Goal: Task Accomplishment & Management: Manage account settings

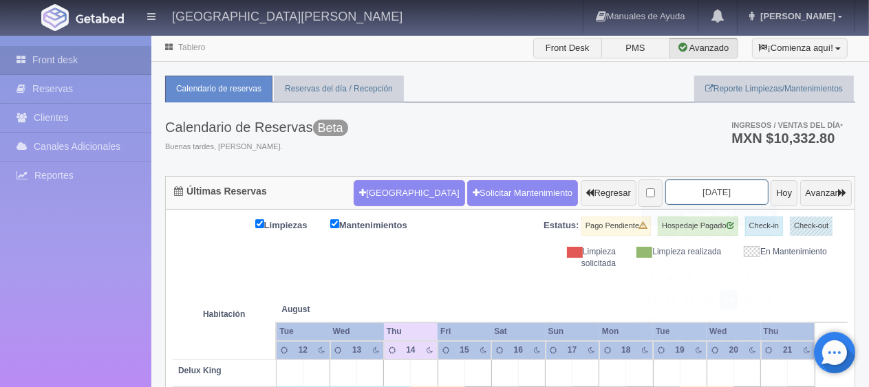
click at [666, 194] on input "[DATE]" at bounding box center [716, 192] width 103 height 25
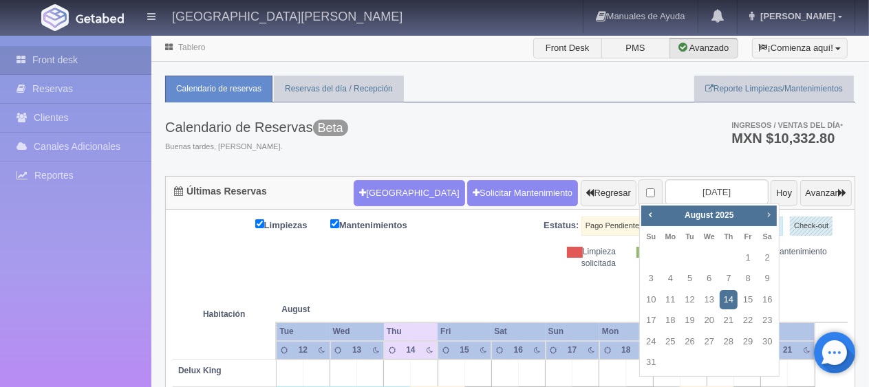
click at [766, 218] on span "Next" at bounding box center [768, 214] width 11 height 11
click at [772, 218] on span "Next" at bounding box center [768, 214] width 11 height 11
click at [771, 218] on span "Next" at bounding box center [768, 214] width 11 height 11
click at [714, 321] on link "24" at bounding box center [710, 321] width 18 height 20
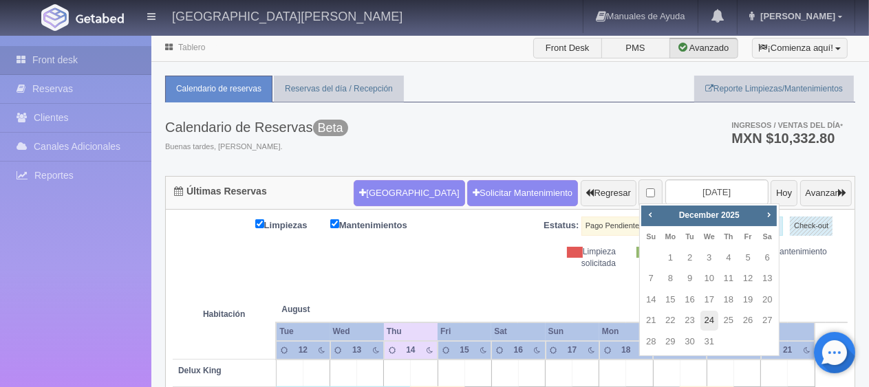
type input "[DATE]"
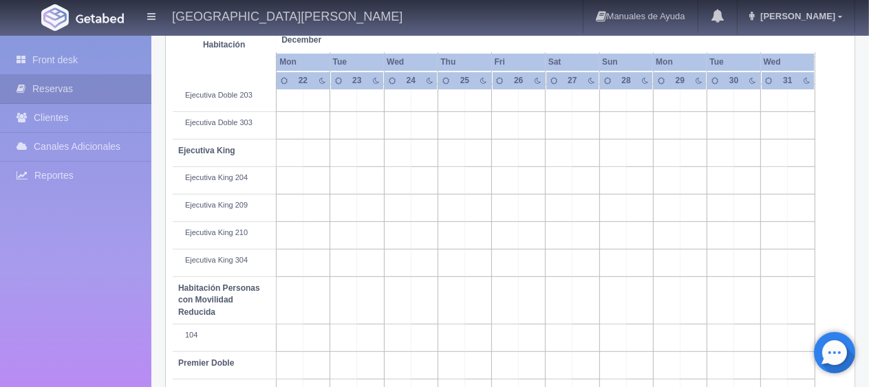
scroll to position [734, 0]
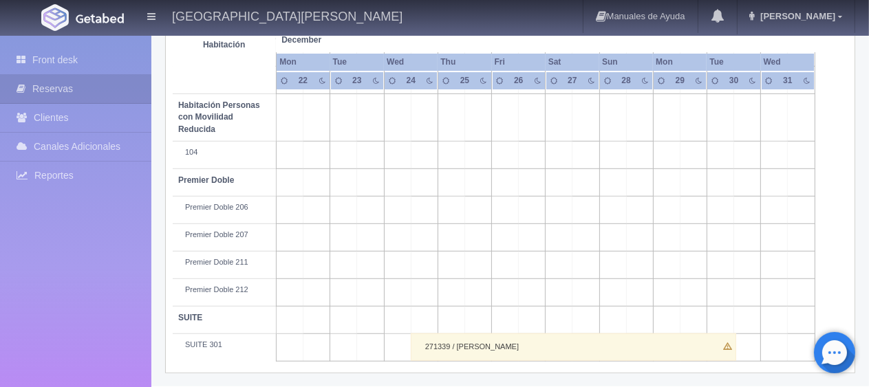
click at [437, 348] on div "271339 / Maria Guadalupe Hernandez" at bounding box center [573, 348] width 325 height 28
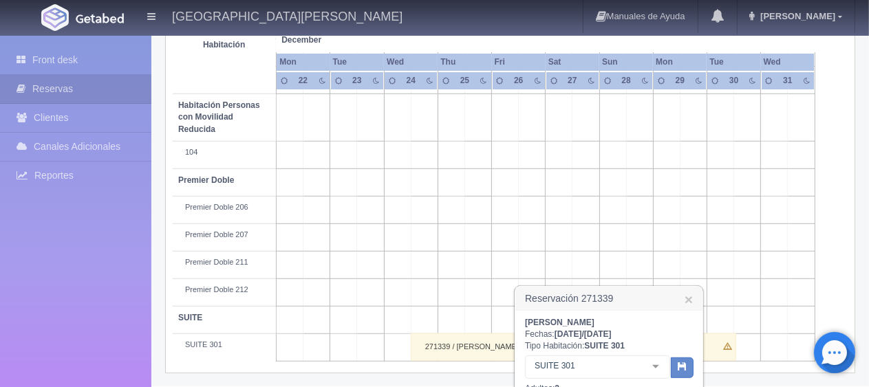
scroll to position [871, 0]
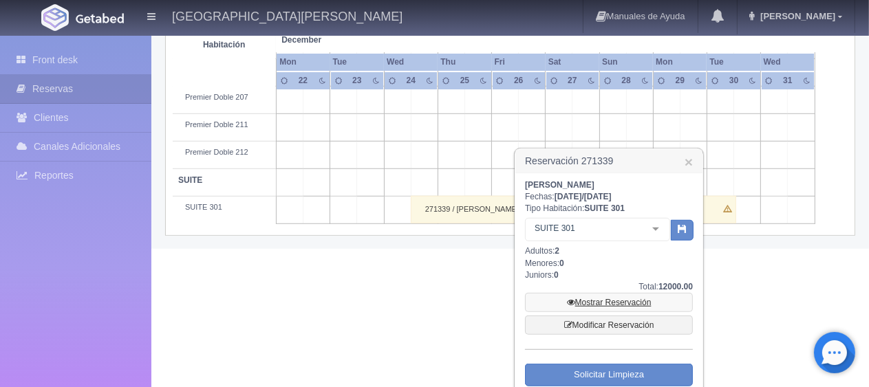
click at [623, 304] on link "Mostrar Reservación" at bounding box center [609, 302] width 168 height 19
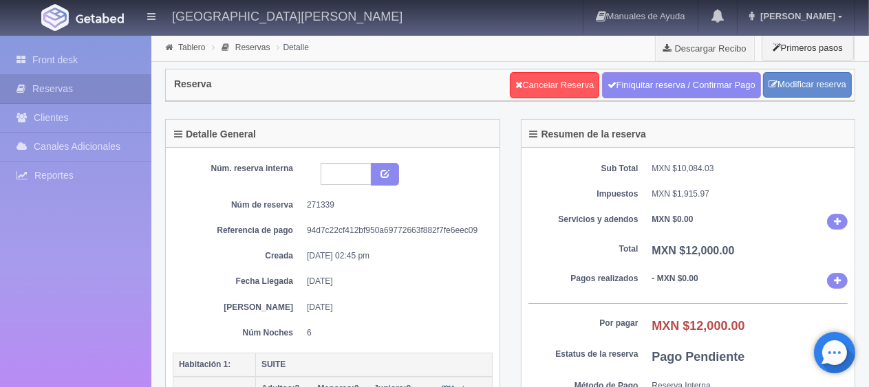
scroll to position [206, 0]
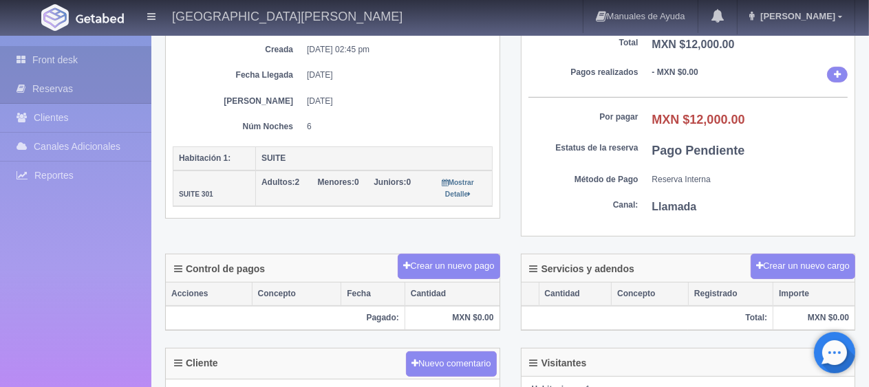
click at [65, 57] on link "Front desk" at bounding box center [75, 60] width 151 height 28
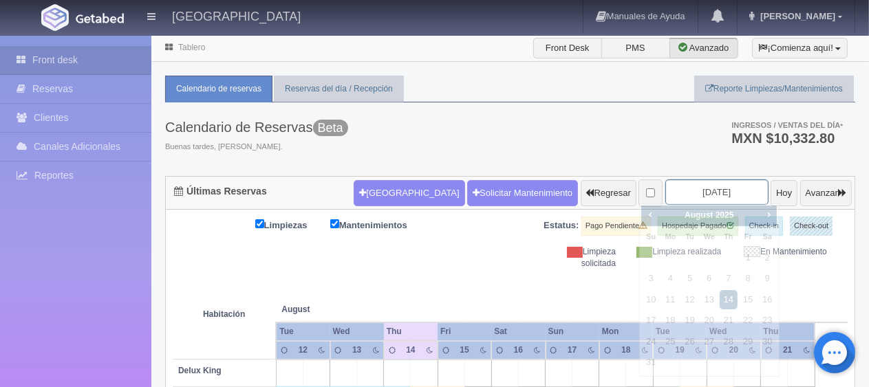
click at [691, 201] on input "2025-08-14" at bounding box center [716, 192] width 103 height 25
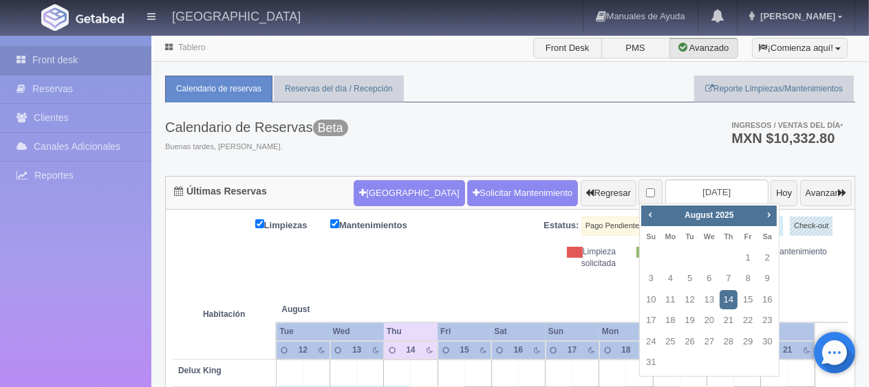
click at [776, 215] on div "Prev Next August 2025" at bounding box center [709, 216] width 136 height 21
click at [771, 213] on span "Next" at bounding box center [768, 214] width 11 height 11
click at [768, 213] on span "Next" at bounding box center [768, 214] width 11 height 11
click at [765, 215] on span "Next" at bounding box center [768, 214] width 11 height 11
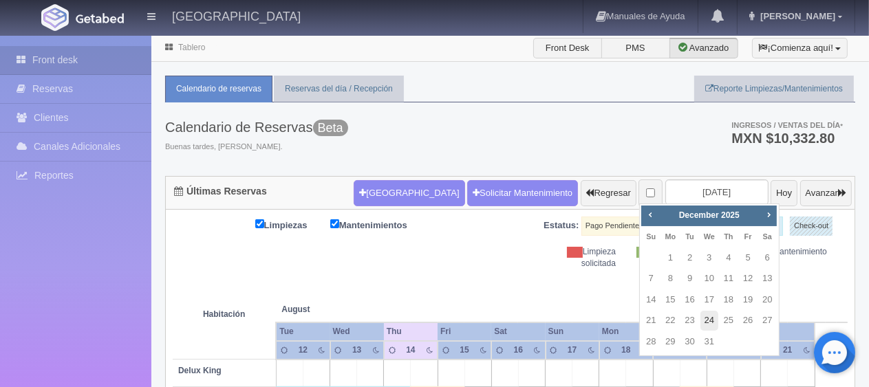
click at [708, 321] on link "24" at bounding box center [710, 321] width 18 height 20
type input "[DATE]"
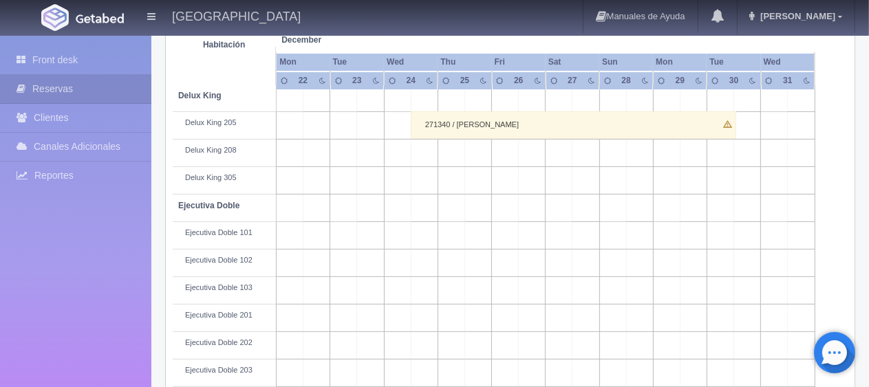
scroll to position [275, 0]
click at [422, 131] on div "271340 / [PERSON_NAME]" at bounding box center [573, 125] width 325 height 28
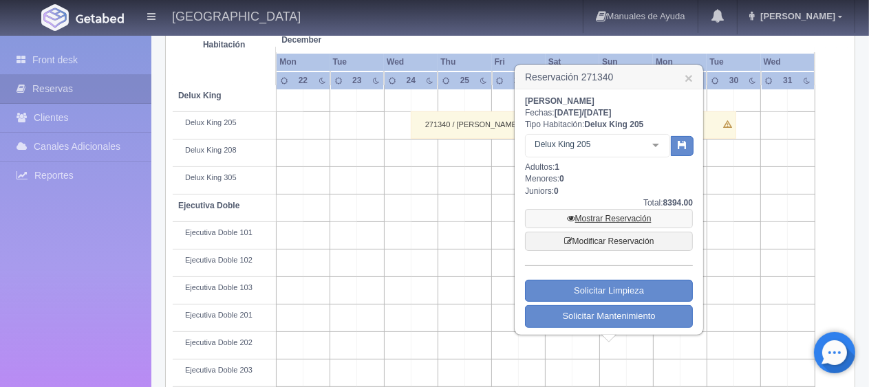
click at [570, 222] on link "Mostrar Reservación" at bounding box center [609, 218] width 168 height 19
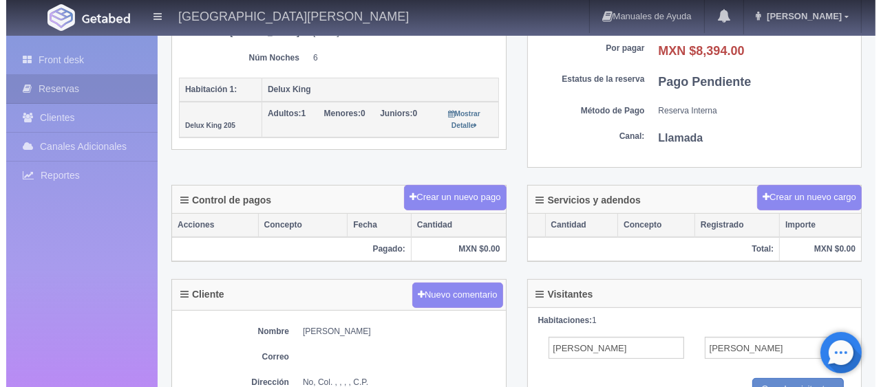
scroll to position [206, 0]
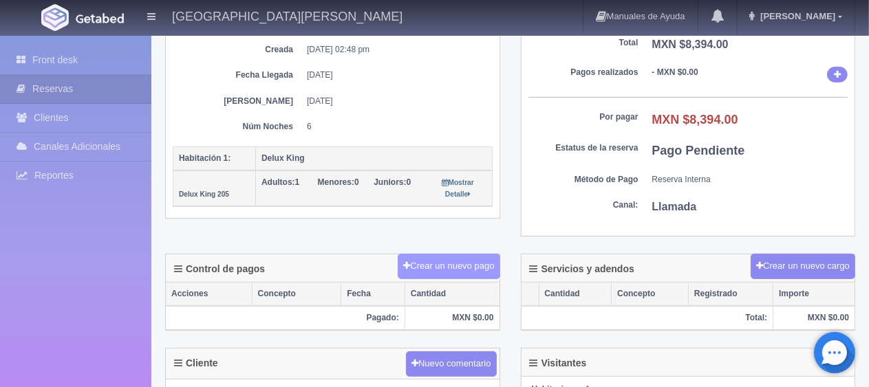
click at [442, 257] on button "Crear un nuevo pago" at bounding box center [449, 266] width 102 height 25
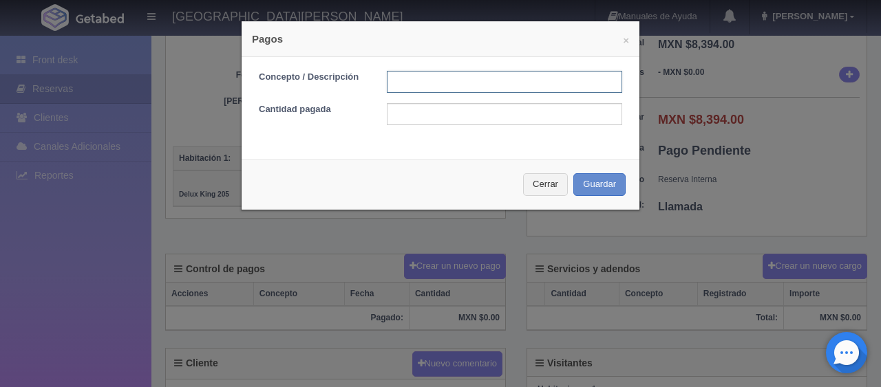
click at [501, 76] on input "text" at bounding box center [504, 82] width 235 height 22
type input "pago en efectivo"
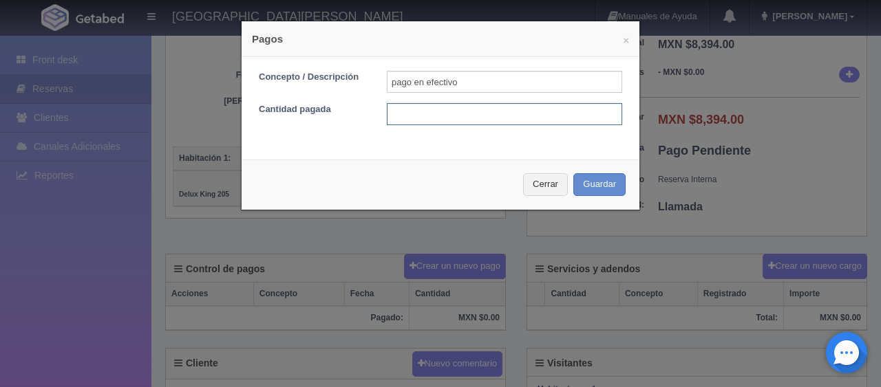
click at [407, 120] on input "text" at bounding box center [504, 114] width 235 height 22
type input "1399.00"
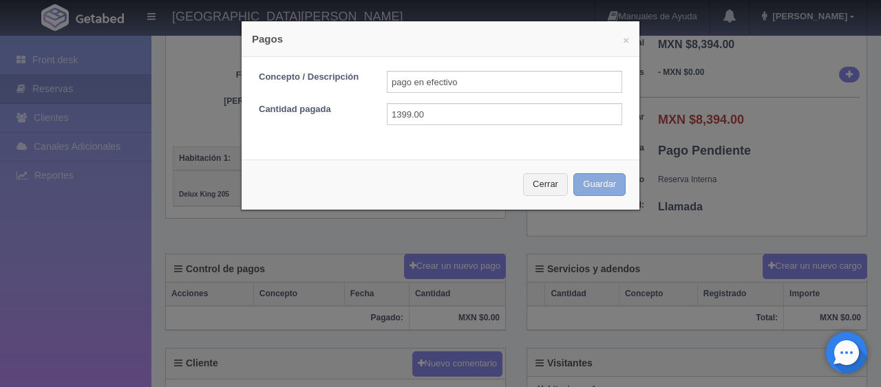
click at [601, 186] on button "Guardar" at bounding box center [599, 184] width 52 height 23
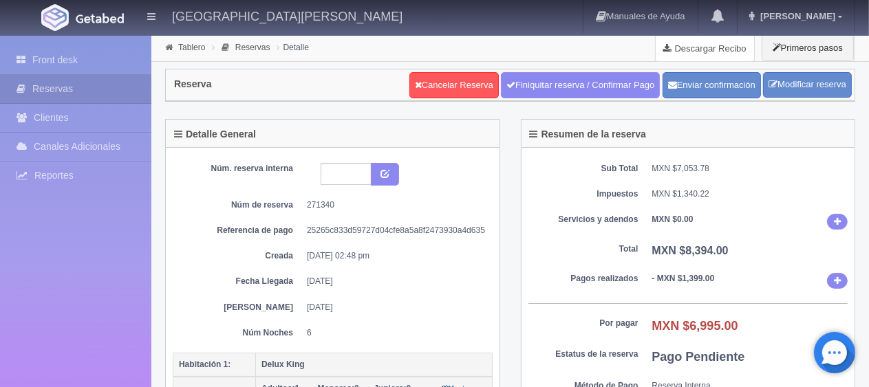
click at [687, 52] on link "Descargar Recibo" at bounding box center [705, 48] width 98 height 28
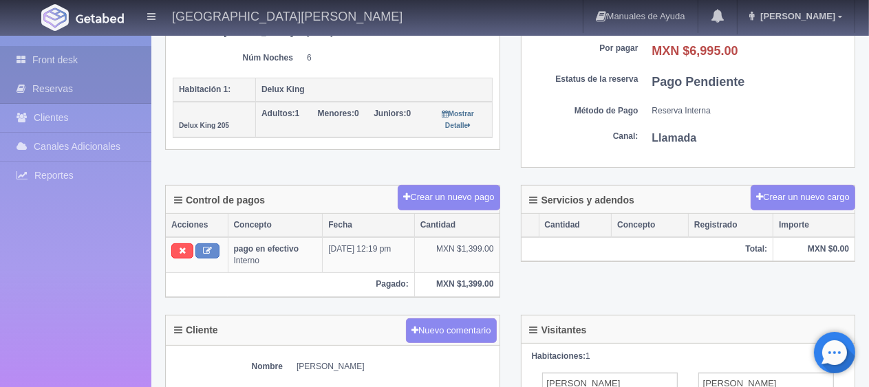
click at [42, 65] on link "Front desk" at bounding box center [75, 60] width 151 height 28
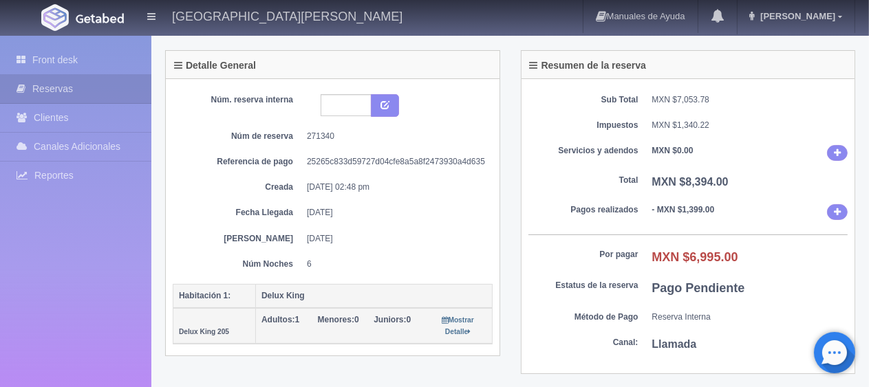
scroll to position [0, 0]
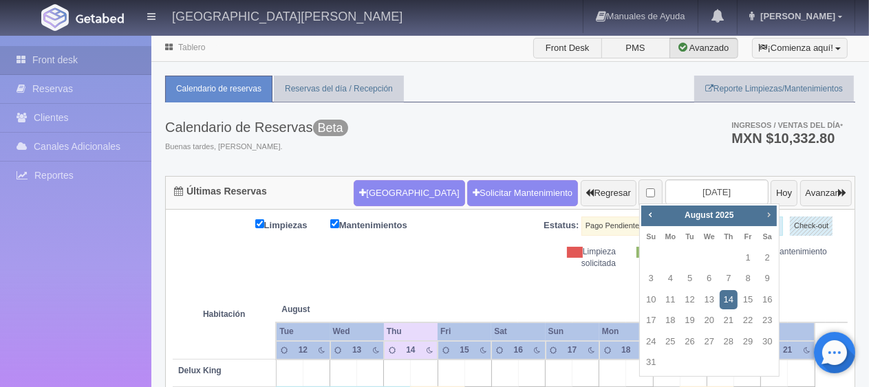
click at [765, 213] on span "Next" at bounding box center [768, 214] width 11 height 11
click at [709, 318] on link "24" at bounding box center [710, 321] width 18 height 20
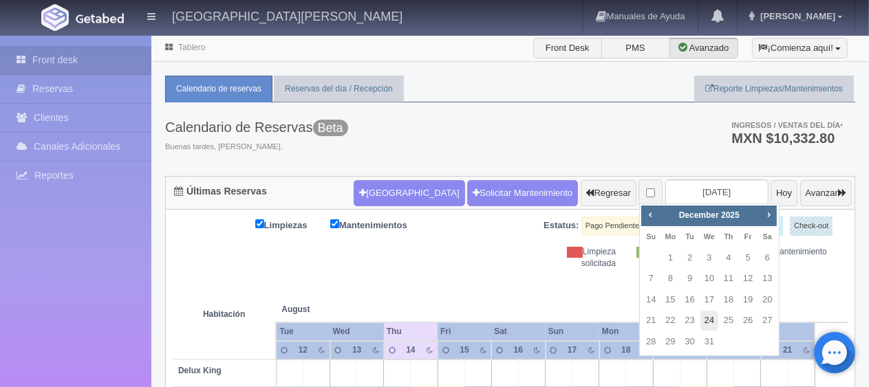
type input "[DATE]"
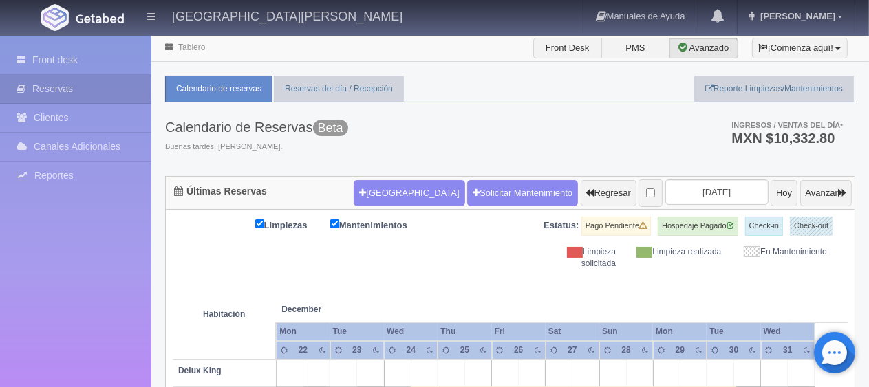
scroll to position [734, 0]
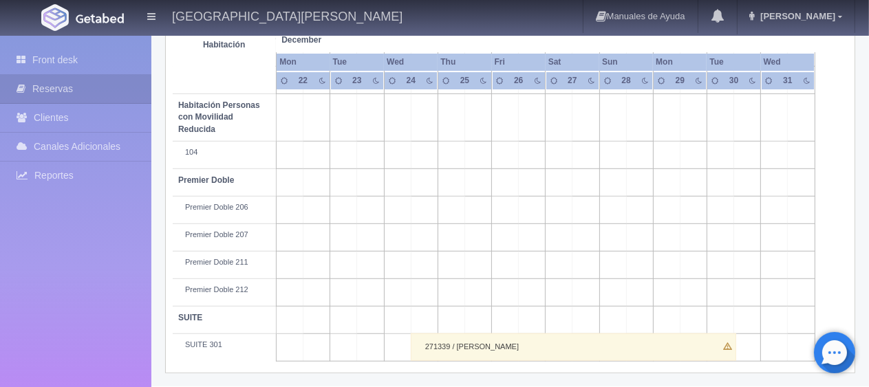
click at [485, 346] on div "271339 / [PERSON_NAME]" at bounding box center [573, 348] width 325 height 28
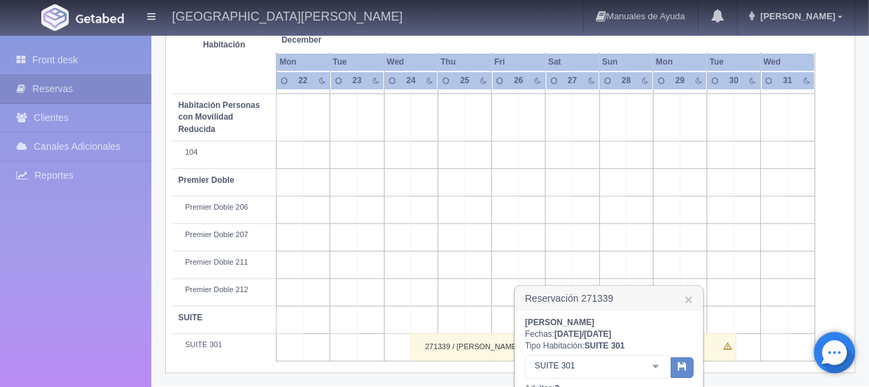
scroll to position [908, 0]
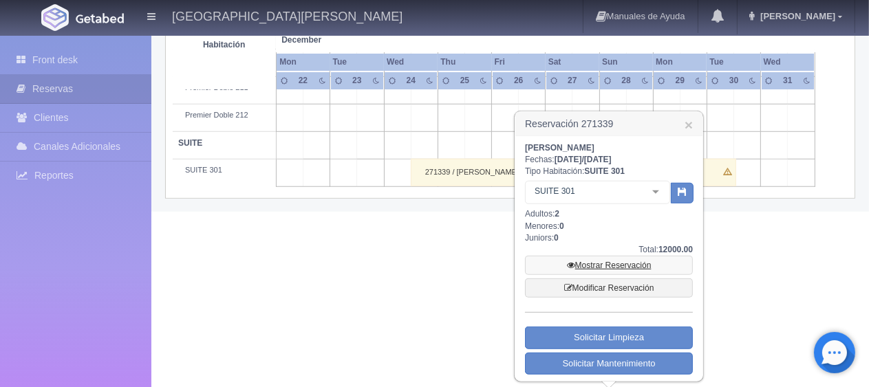
click at [601, 266] on link "Mostrar Reservación" at bounding box center [609, 265] width 168 height 19
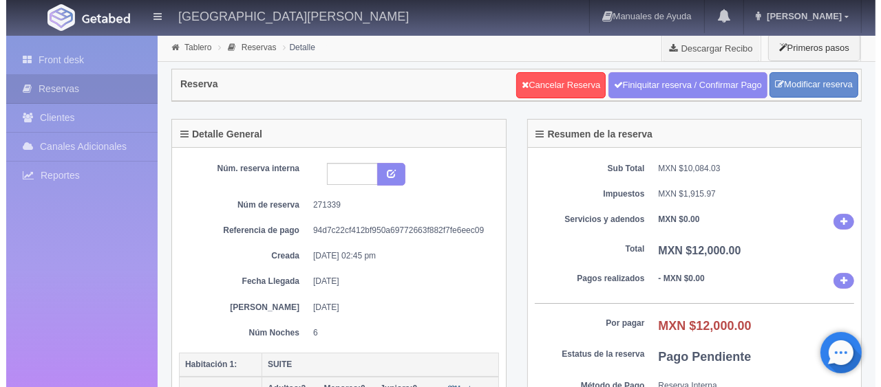
scroll to position [138, 0]
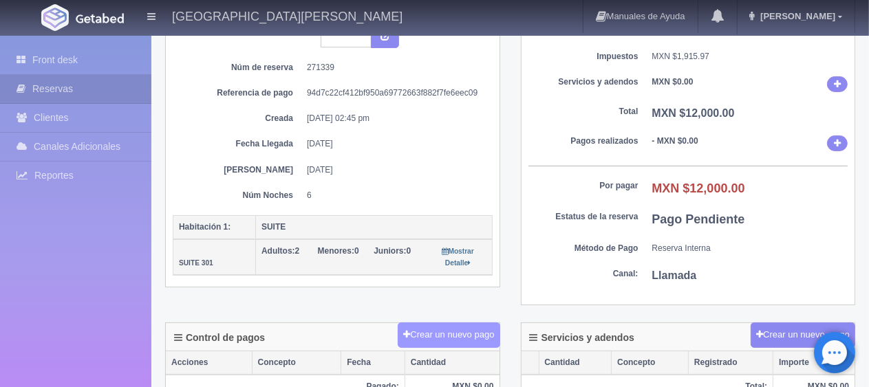
click at [438, 331] on button "Crear un nuevo pago" at bounding box center [449, 335] width 102 height 25
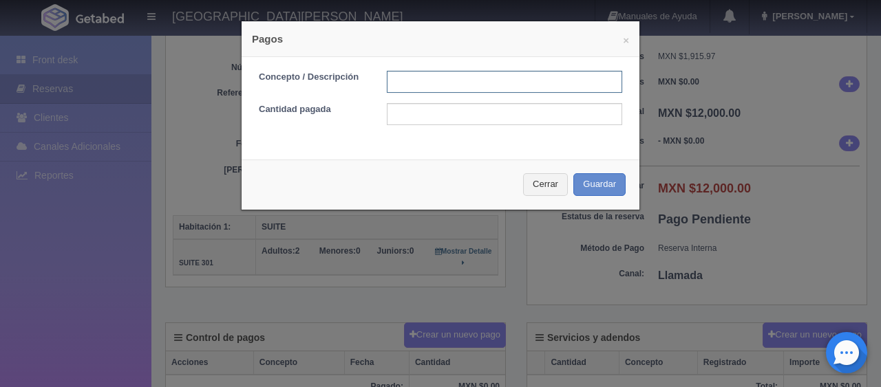
click at [413, 83] on input "text" at bounding box center [504, 82] width 235 height 22
type input "pago en efectivo"
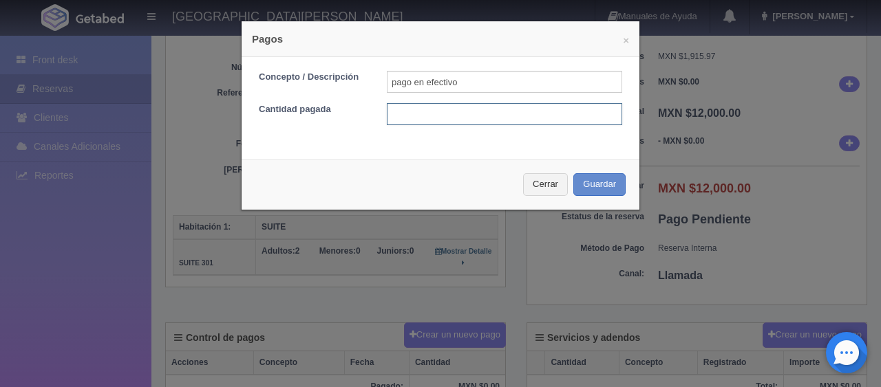
click at [433, 113] on input "text" at bounding box center [504, 114] width 235 height 22
type input "2000"
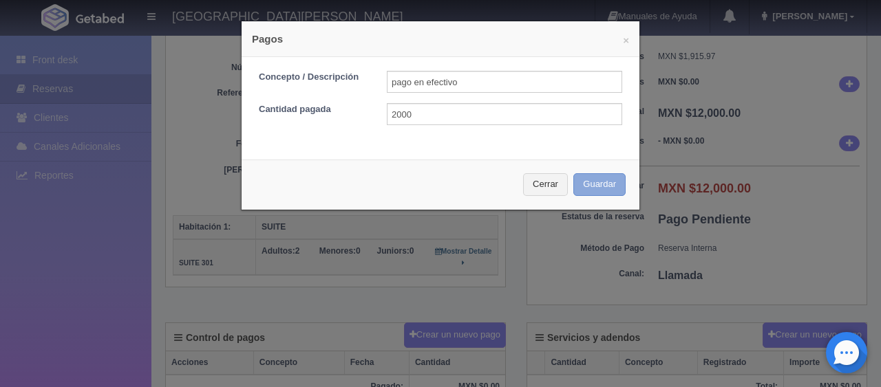
click at [590, 187] on button "Guardar" at bounding box center [599, 184] width 52 height 23
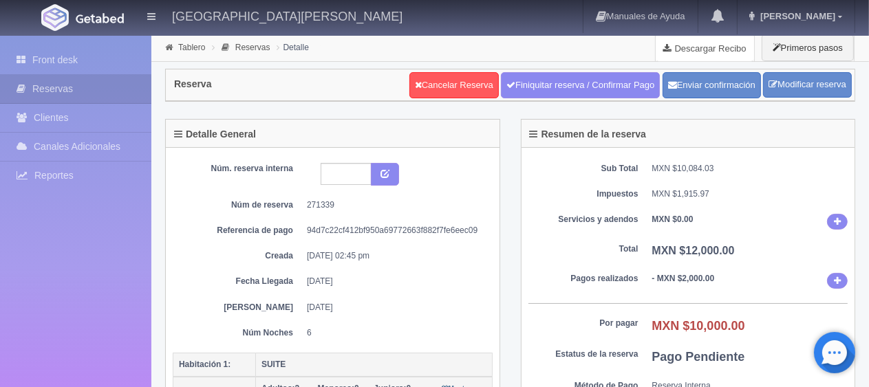
click at [723, 46] on link "Descargar Recibo" at bounding box center [705, 48] width 98 height 28
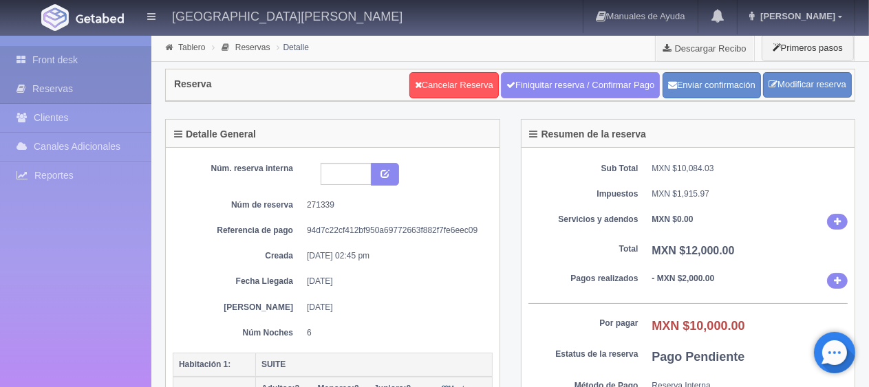
click at [55, 63] on link "Front desk" at bounding box center [75, 60] width 151 height 28
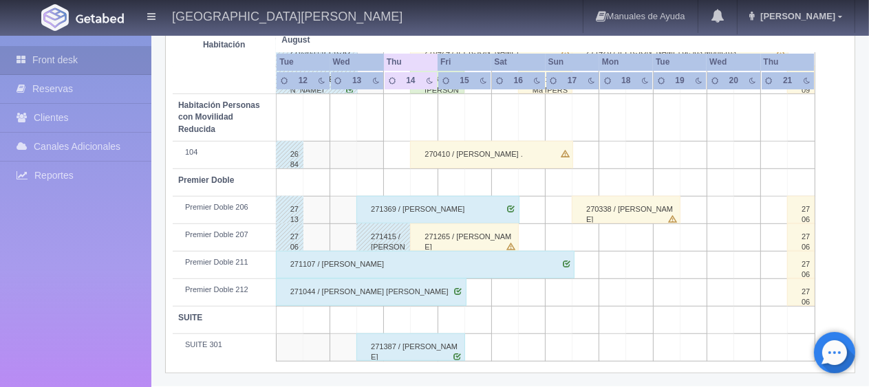
scroll to position [527, 0]
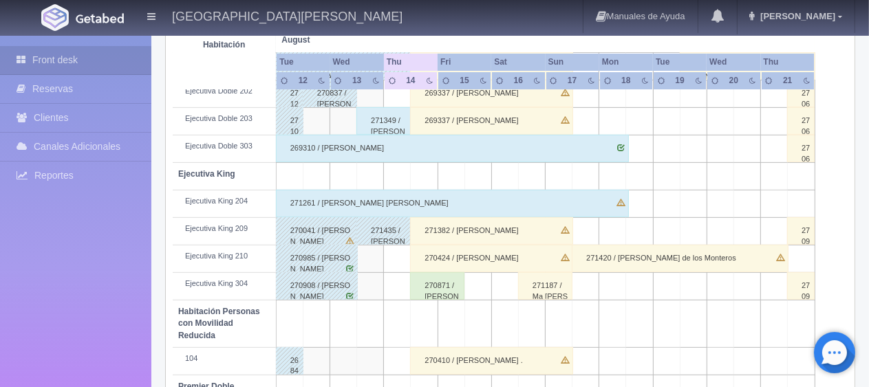
click at [470, 147] on div "269310 / Mauricio Suarez" at bounding box center [452, 149] width 353 height 28
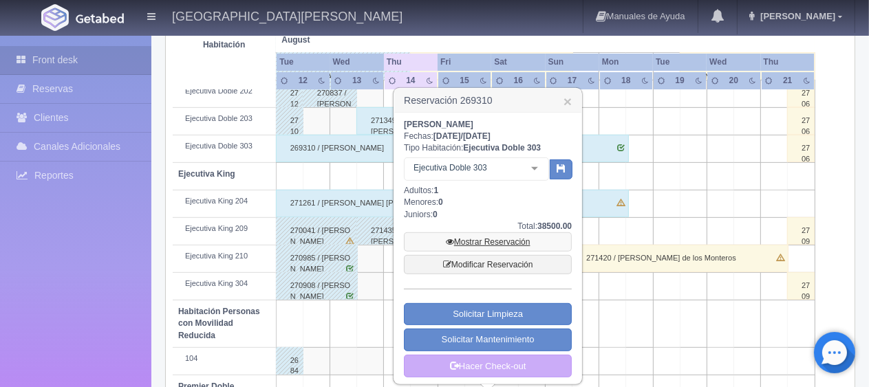
click at [481, 238] on link "Mostrar Reservación" at bounding box center [488, 242] width 168 height 19
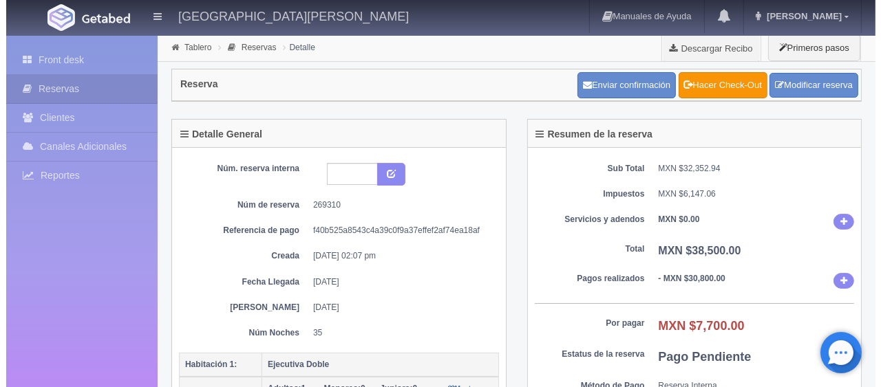
scroll to position [206, 0]
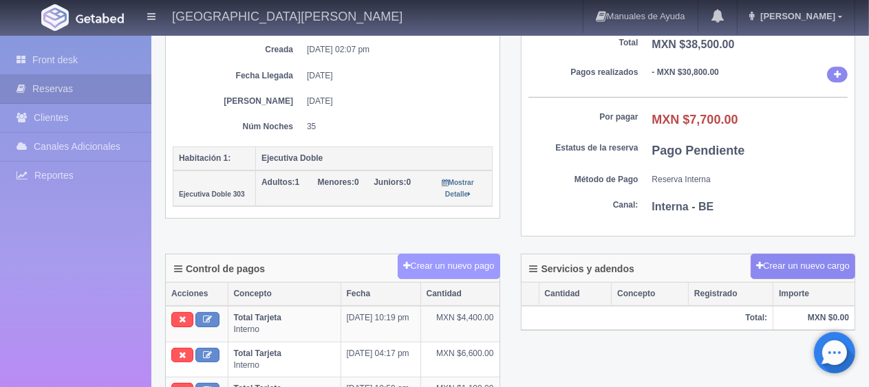
click at [438, 267] on button "Crear un nuevo pago" at bounding box center [449, 266] width 102 height 25
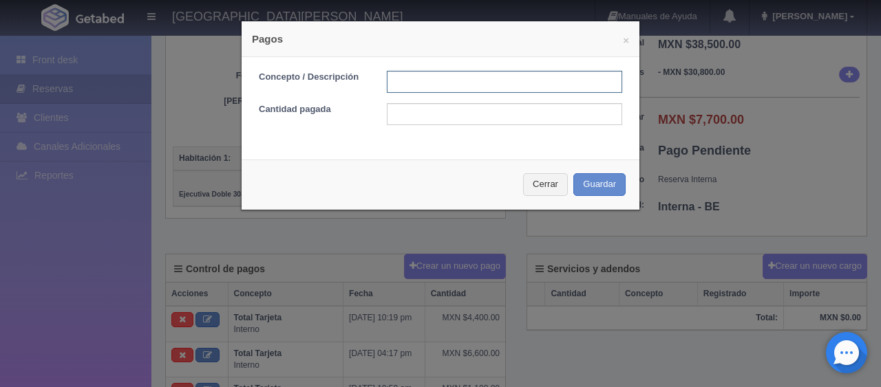
click at [440, 72] on input "text" at bounding box center [504, 82] width 235 height 22
type input "pago con tarjeta"
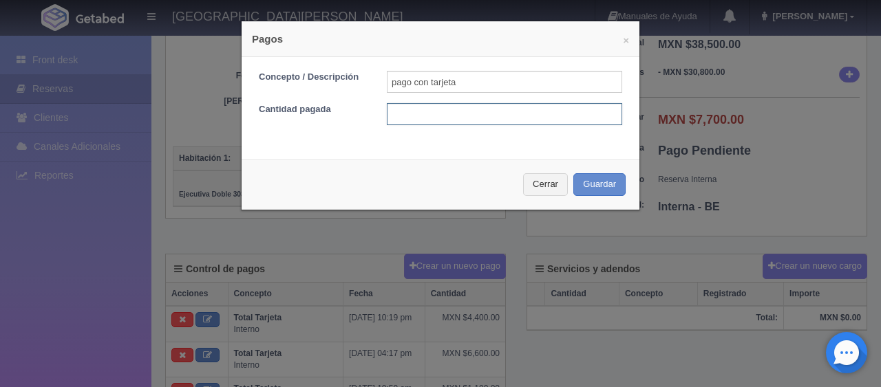
click at [441, 111] on input "text" at bounding box center [504, 114] width 235 height 22
type input "1100"
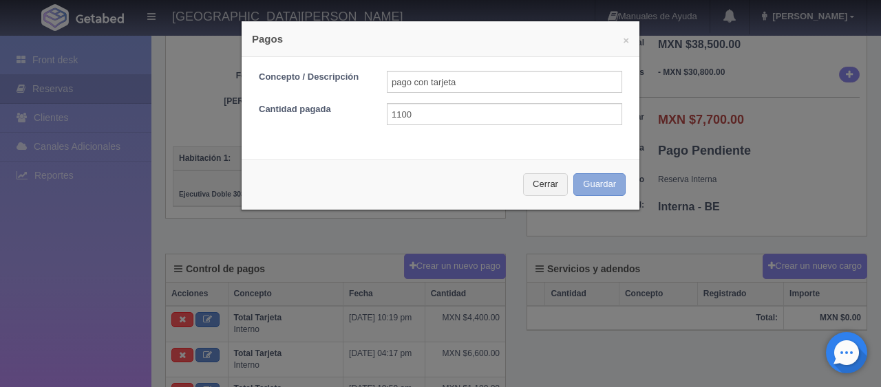
click at [592, 184] on button "Guardar" at bounding box center [599, 184] width 52 height 23
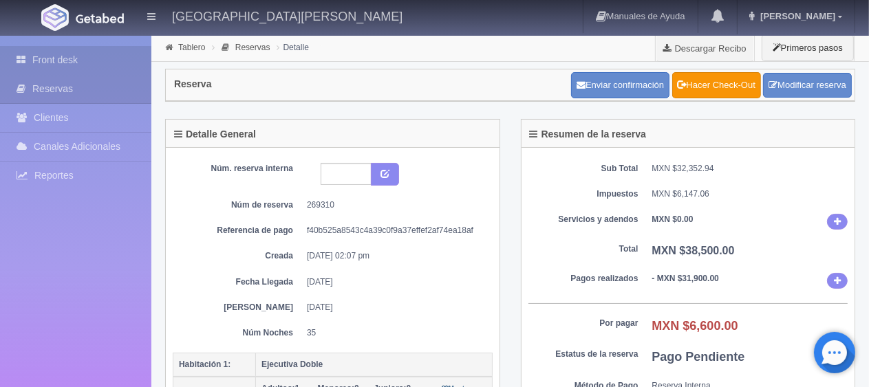
click at [62, 59] on link "Front desk" at bounding box center [75, 60] width 151 height 28
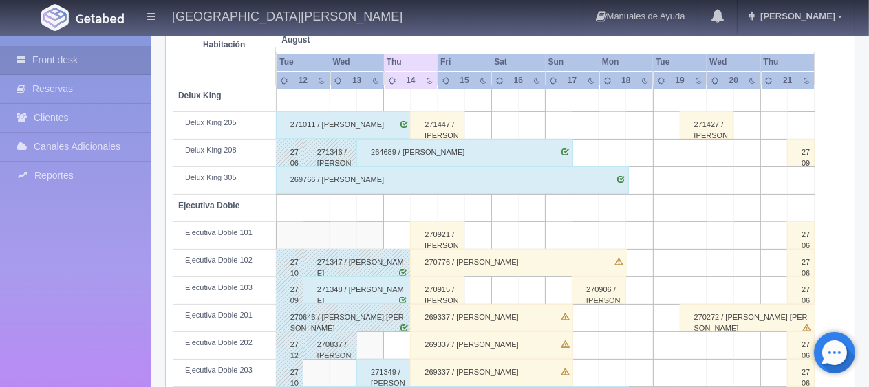
scroll to position [344, 0]
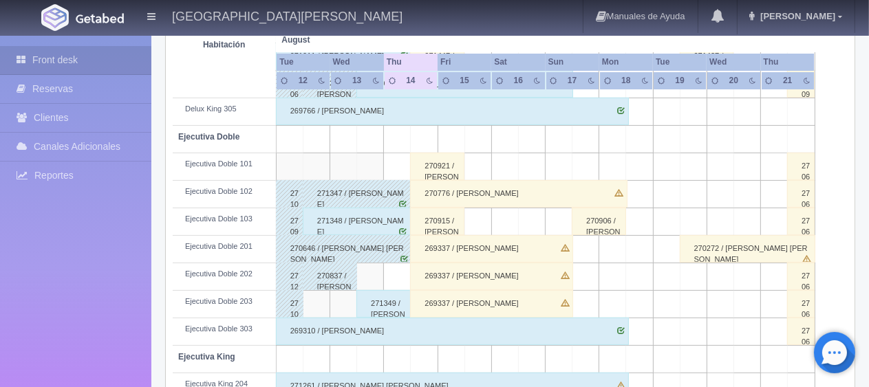
click at [361, 309] on div "271349 / [PERSON_NAME]" at bounding box center [383, 304] width 54 height 28
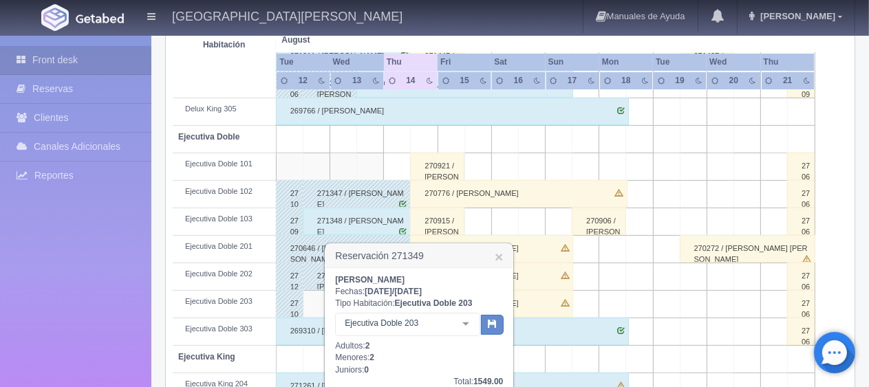
scroll to position [482, 0]
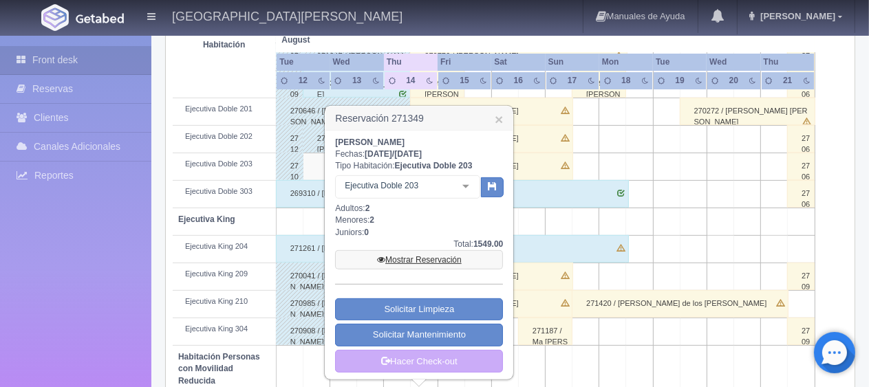
click at [414, 264] on link "Mostrar Reservación" at bounding box center [419, 259] width 168 height 19
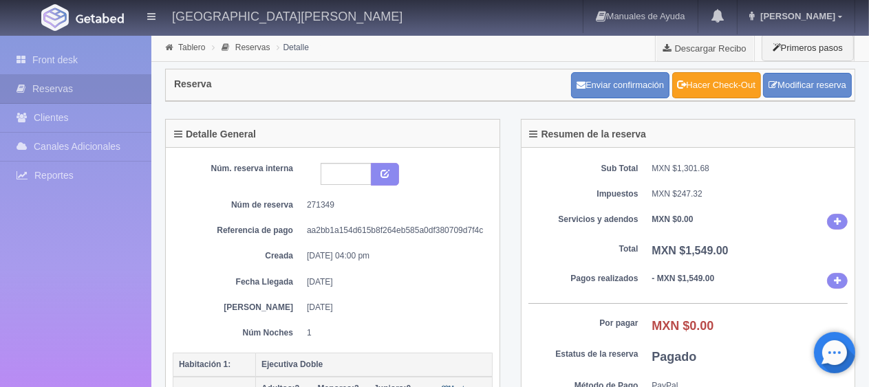
click at [706, 82] on link "Hacer Check-Out" at bounding box center [716, 85] width 89 height 26
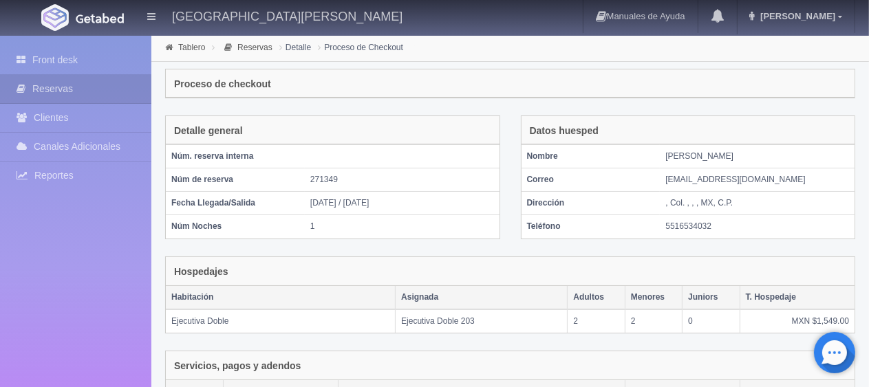
scroll to position [270, 0]
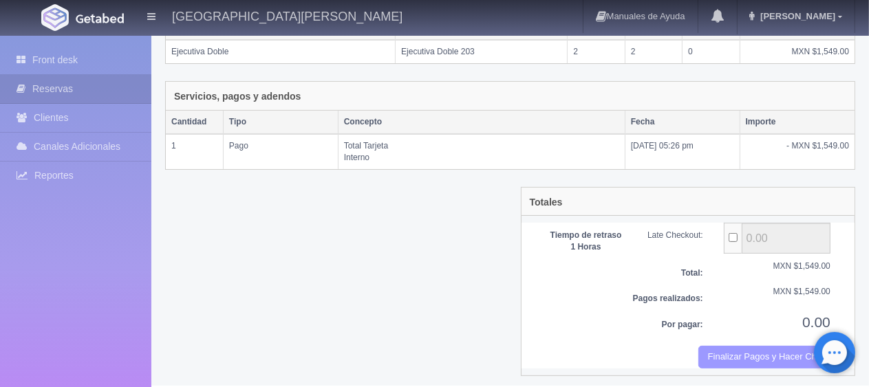
click at [734, 348] on button "Finalizar Pagos y Hacer Checkout" at bounding box center [764, 357] width 132 height 23
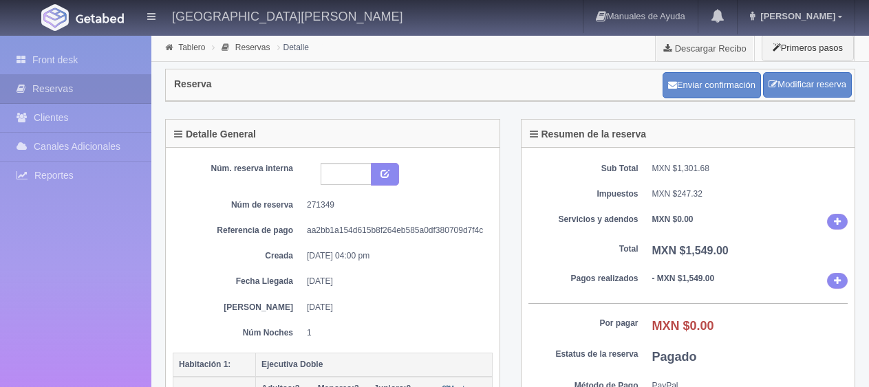
click at [79, 65] on link "Front desk" at bounding box center [75, 60] width 151 height 28
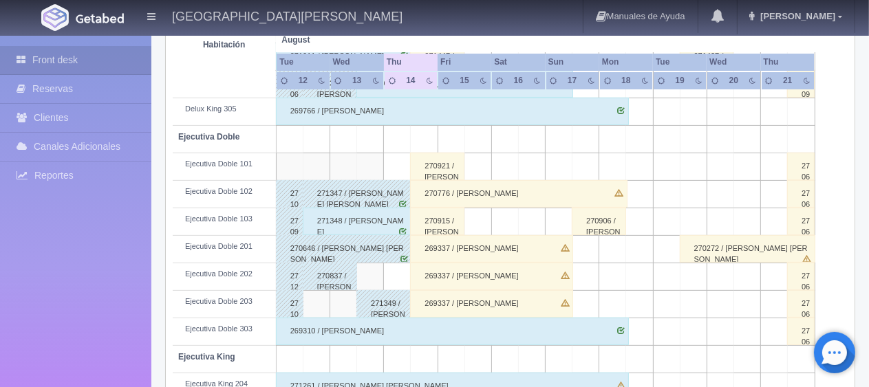
scroll to position [275, 0]
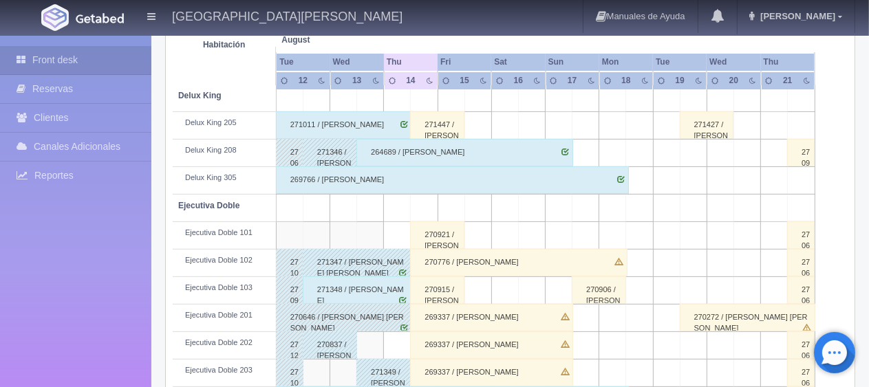
click at [429, 286] on div "270915 / Liliana Mancera González" at bounding box center [437, 291] width 54 height 28
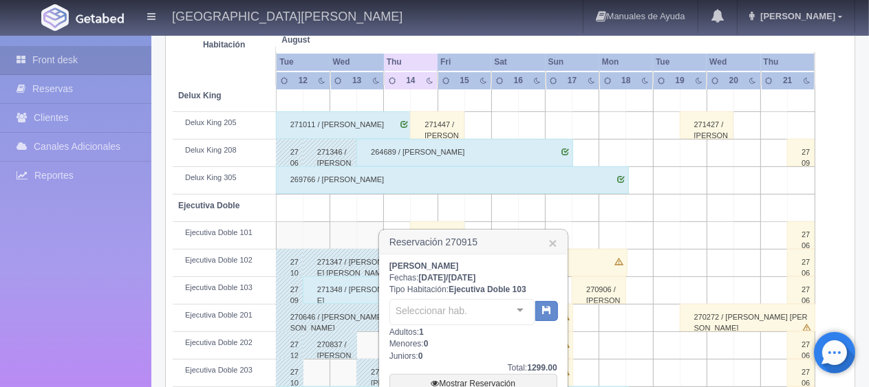
scroll to position [413, 0]
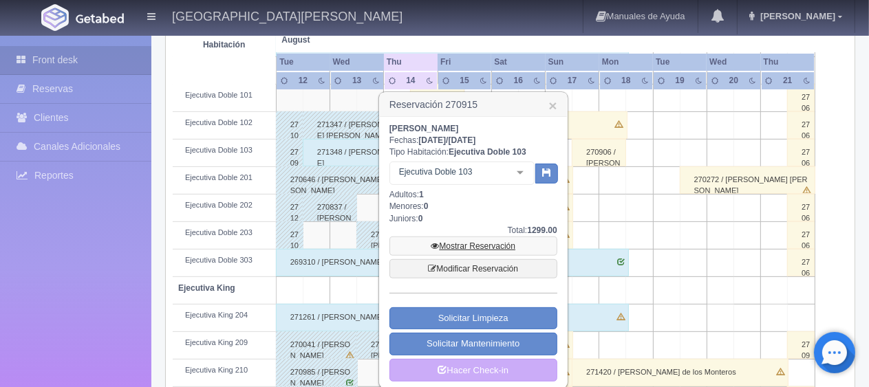
click at [458, 246] on link "Mostrar Reservación" at bounding box center [473, 246] width 168 height 19
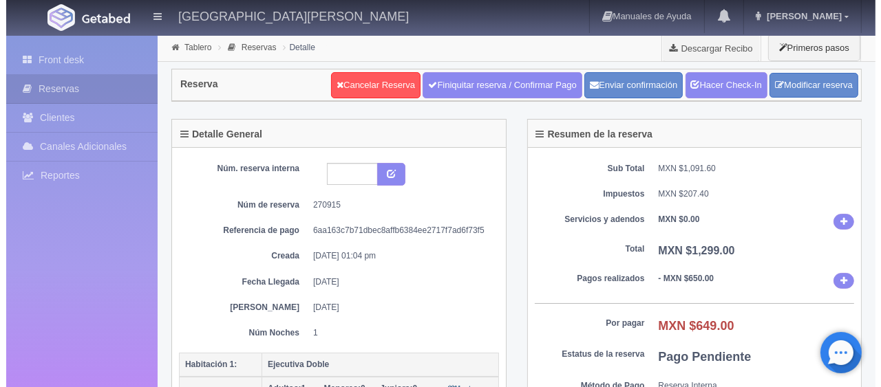
scroll to position [206, 0]
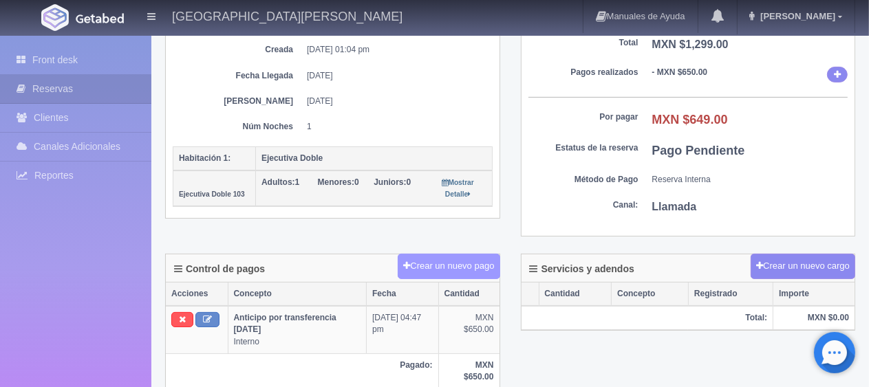
click at [447, 274] on button "Crear un nuevo pago" at bounding box center [449, 266] width 102 height 25
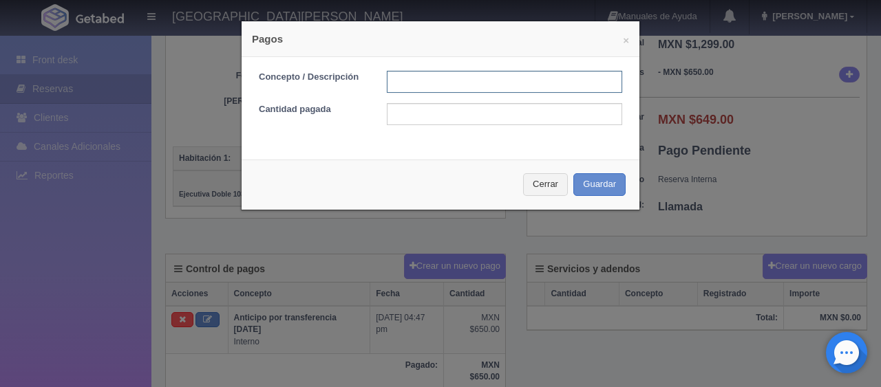
click at [425, 85] on input "text" at bounding box center [504, 82] width 235 height 22
type input "transferencia"
click at [449, 126] on div "Concepto / Descripción transferencia Cantidad pagada" at bounding box center [441, 103] width 398 height 92
click at [451, 101] on form "Concepto / Descripción transferencia Cantidad pagada" at bounding box center [440, 98] width 363 height 54
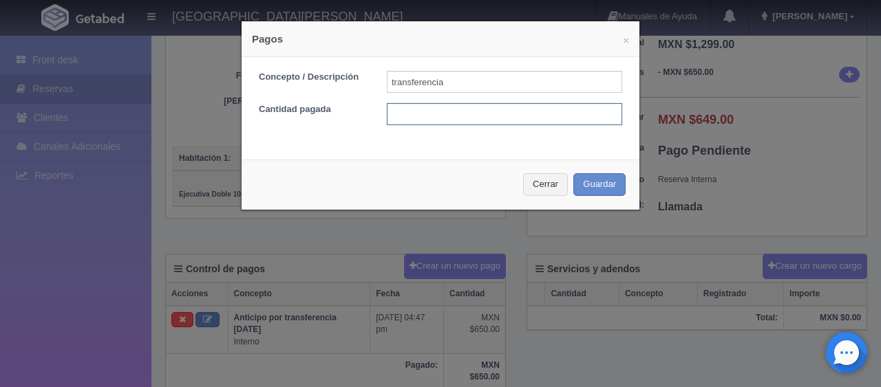
click at [451, 111] on input "text" at bounding box center [504, 114] width 235 height 22
type input "649"
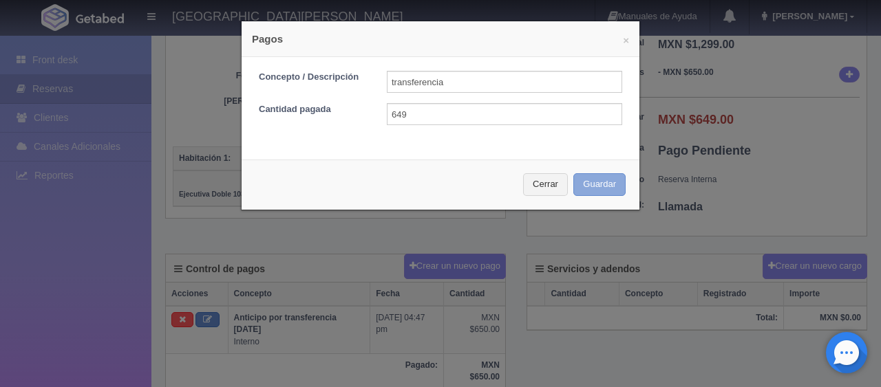
click at [573, 176] on button "Guardar" at bounding box center [599, 184] width 52 height 23
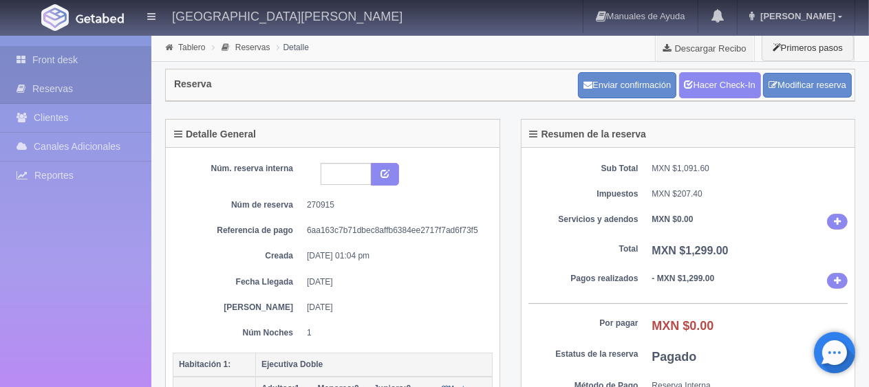
click at [122, 56] on link "Front desk" at bounding box center [75, 60] width 151 height 28
